Goal: Navigation & Orientation: Find specific page/section

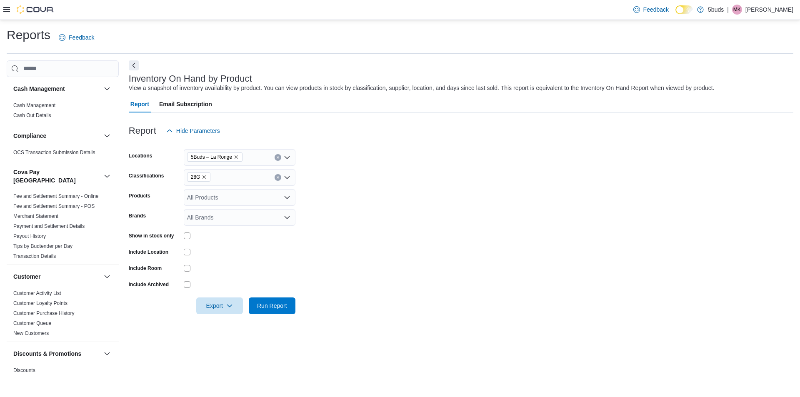
scroll to position [228, 0]
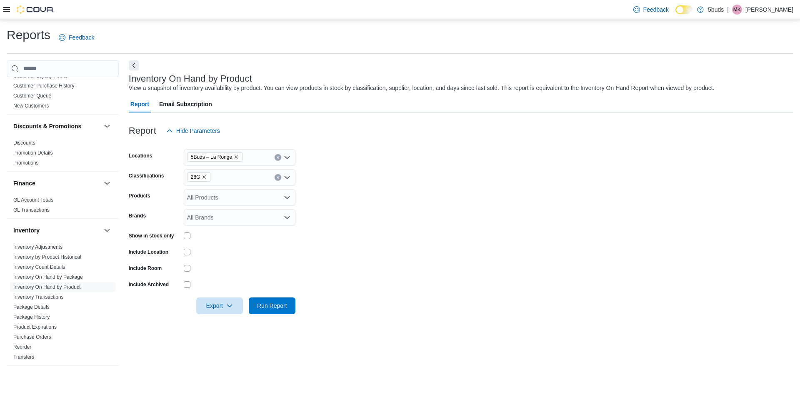
click at [204, 176] on icon "Remove 28G from selection in this group" at bounding box center [204, 177] width 5 height 5
click at [389, 194] on form "Locations 5Buds – [GEOGRAPHIC_DATA] Classifications All Classifications Combo b…" at bounding box center [461, 226] width 665 height 175
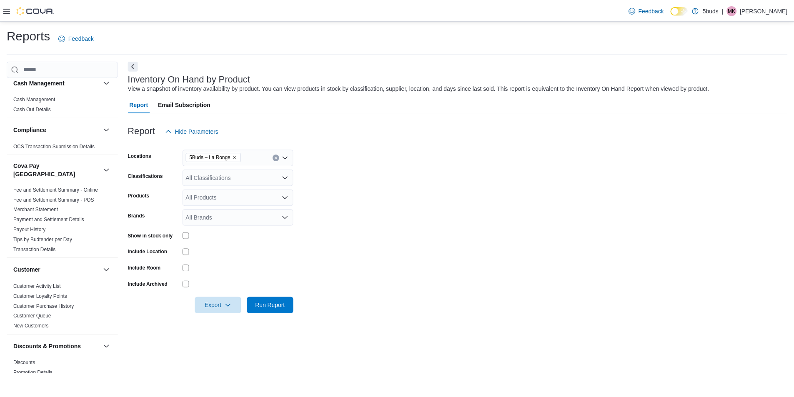
scroll to position [0, 0]
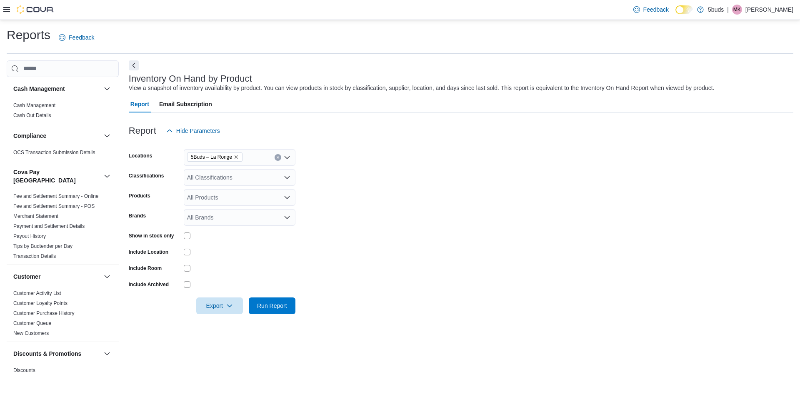
click at [11, 8] on div at bounding box center [28, 9] width 51 height 8
click at [10, 8] on div at bounding box center [28, 9] width 51 height 8
click at [3, 15] on div at bounding box center [28, 10] width 51 height 20
click at [8, 10] on icon at bounding box center [6, 9] width 7 height 5
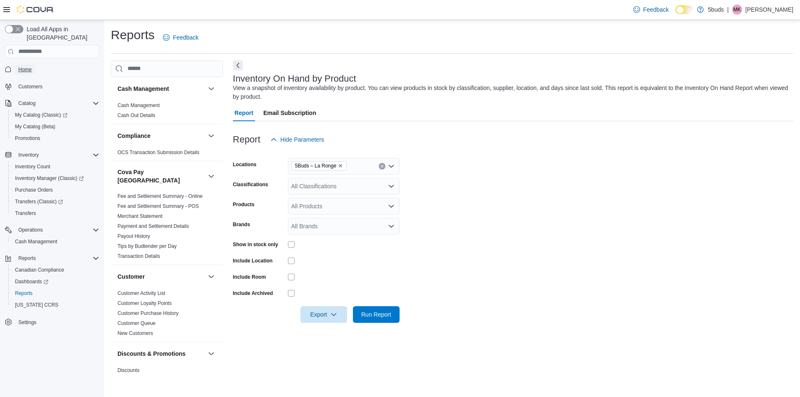
click at [31, 66] on span "Home" at bounding box center [24, 69] width 13 height 7
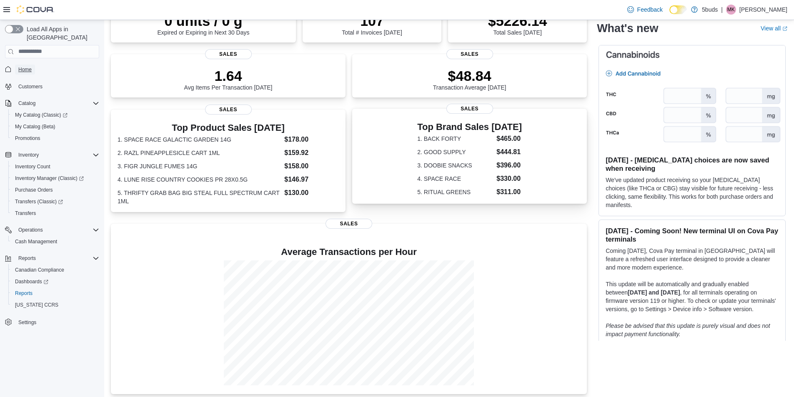
scroll to position [92, 0]
